Goal: Information Seeking & Learning: Learn about a topic

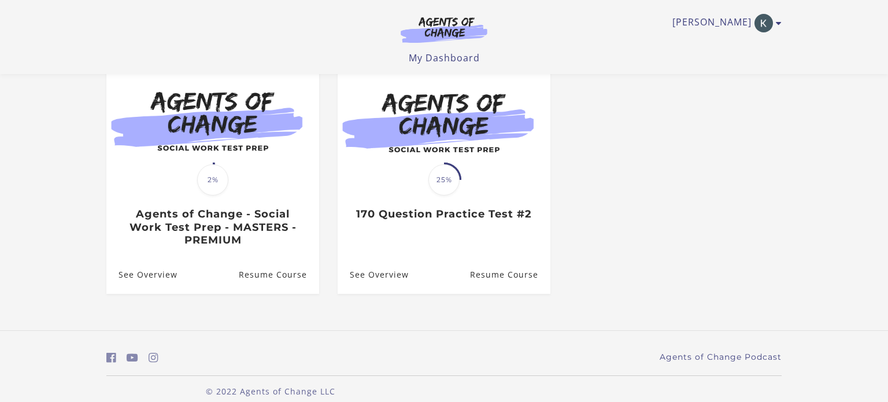
scroll to position [116, 0]
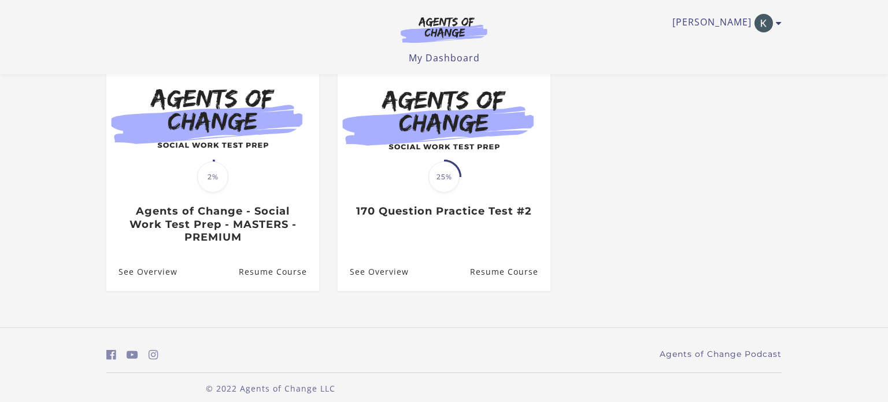
click at [714, 284] on ul "Translation missing: en.liquid.partials.dashboard_course_card.progress_descript…" at bounding box center [443, 185] width 693 height 248
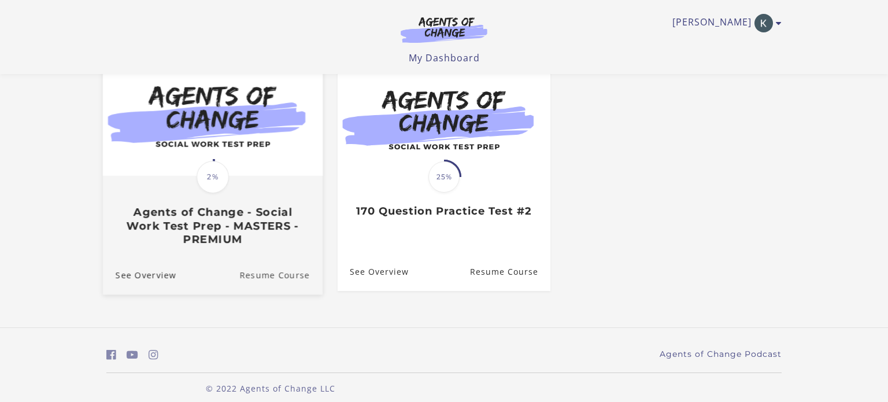
click at [272, 280] on link "Resume Course" at bounding box center [280, 274] width 83 height 39
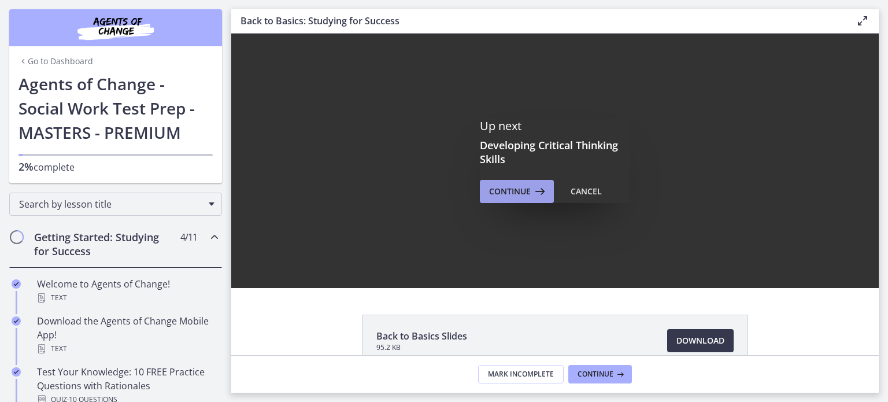
click at [516, 189] on span "Continue" at bounding box center [510, 191] width 42 height 14
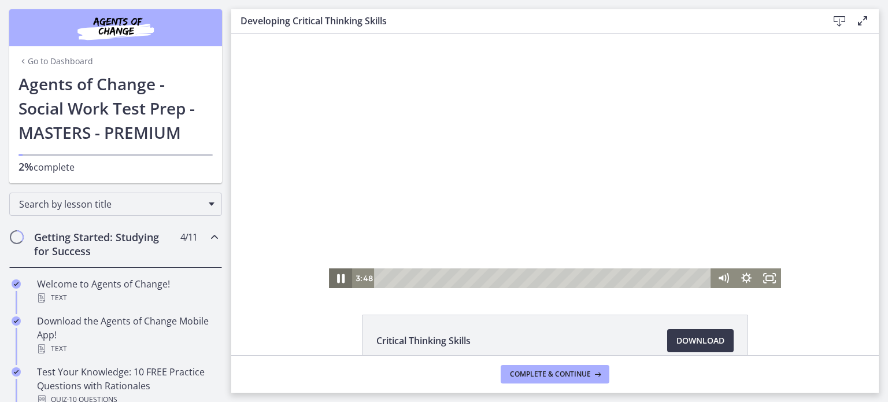
click at [339, 276] on icon "Pause" at bounding box center [341, 278] width 8 height 9
click at [339, 276] on icon "Play Video" at bounding box center [341, 278] width 7 height 10
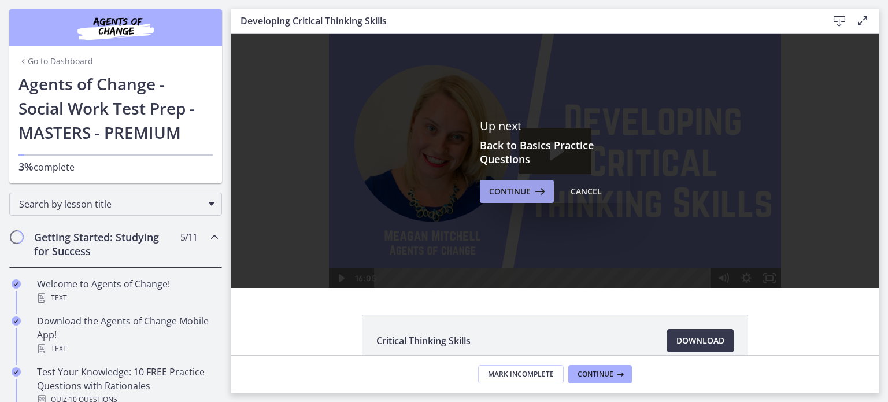
click at [518, 196] on span "Continue" at bounding box center [510, 191] width 42 height 14
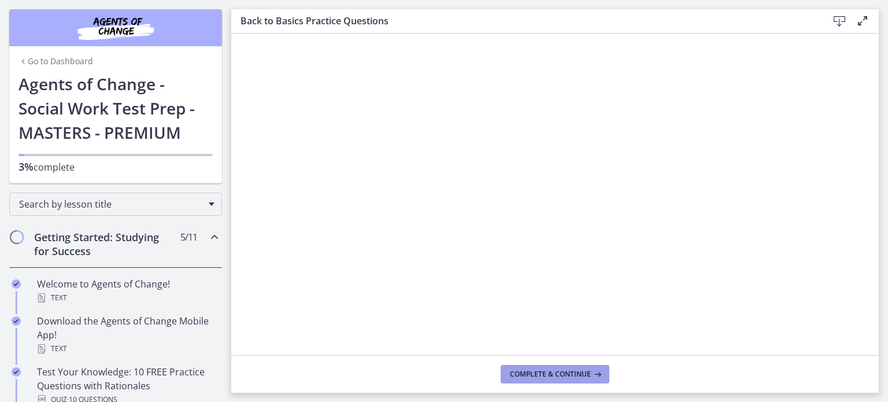
click at [578, 374] on span "Complete & continue" at bounding box center [550, 373] width 81 height 9
